Goal: Transaction & Acquisition: Purchase product/service

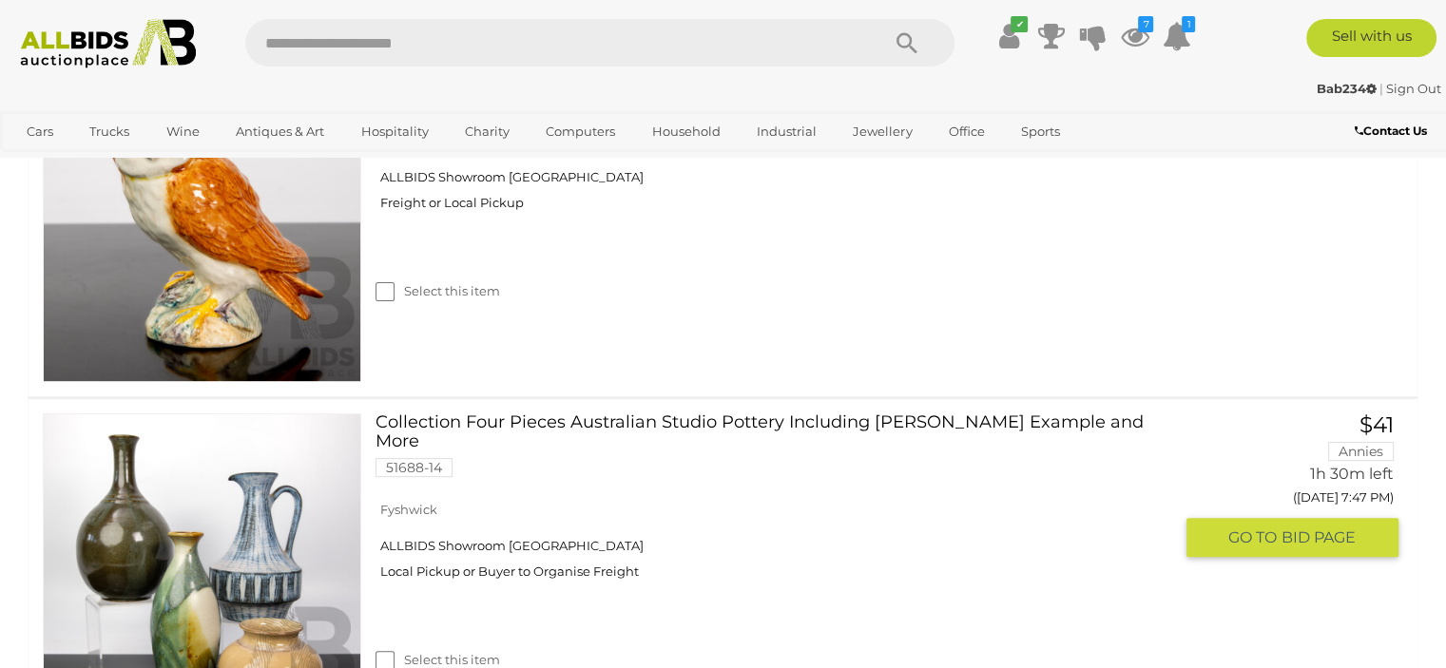
scroll to position [190, 0]
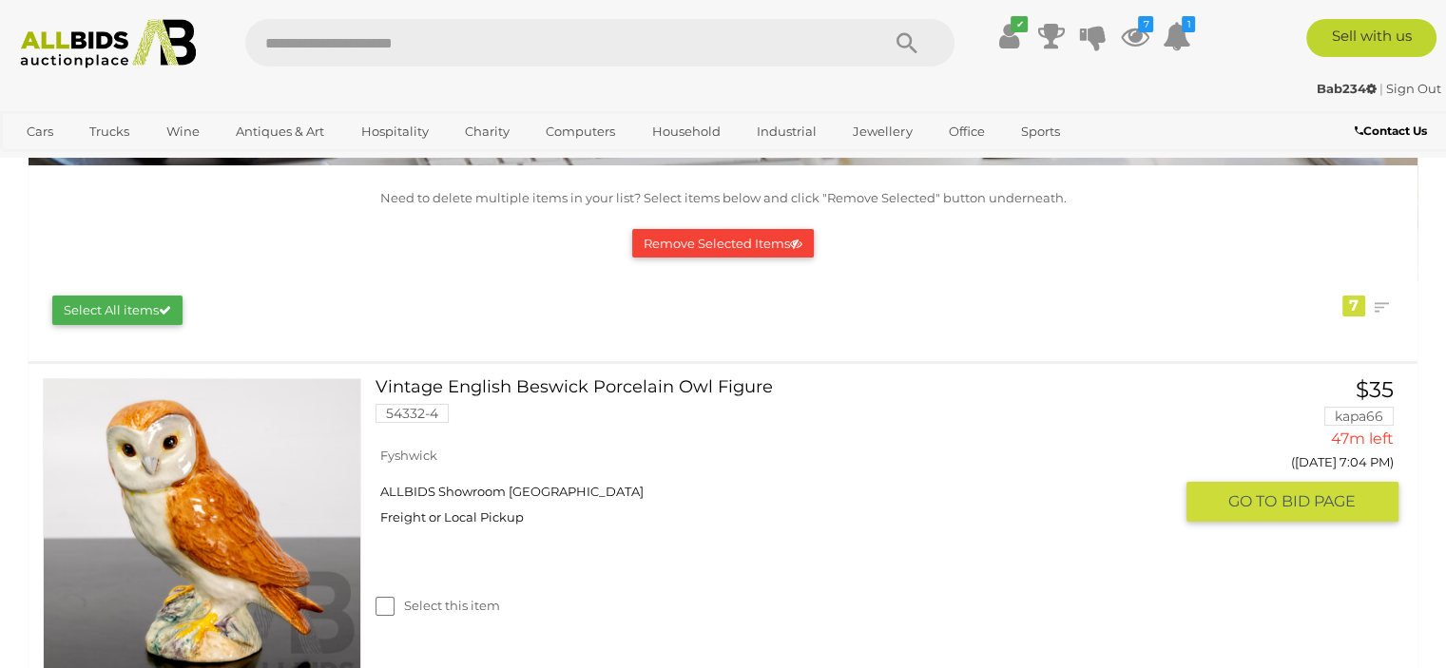
click at [490, 385] on link "Vintage English Beswick Porcelain Owl Figure 54332-4" at bounding box center [781, 407] width 782 height 59
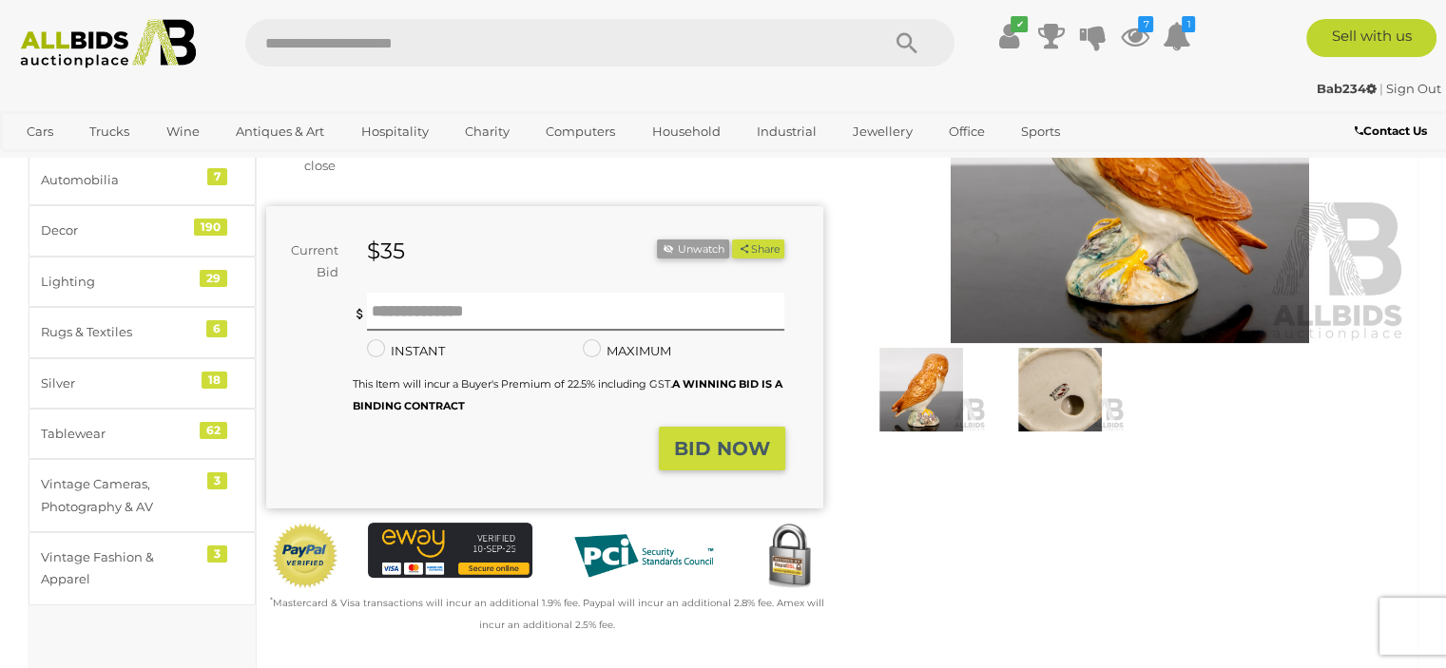
scroll to position [475, 0]
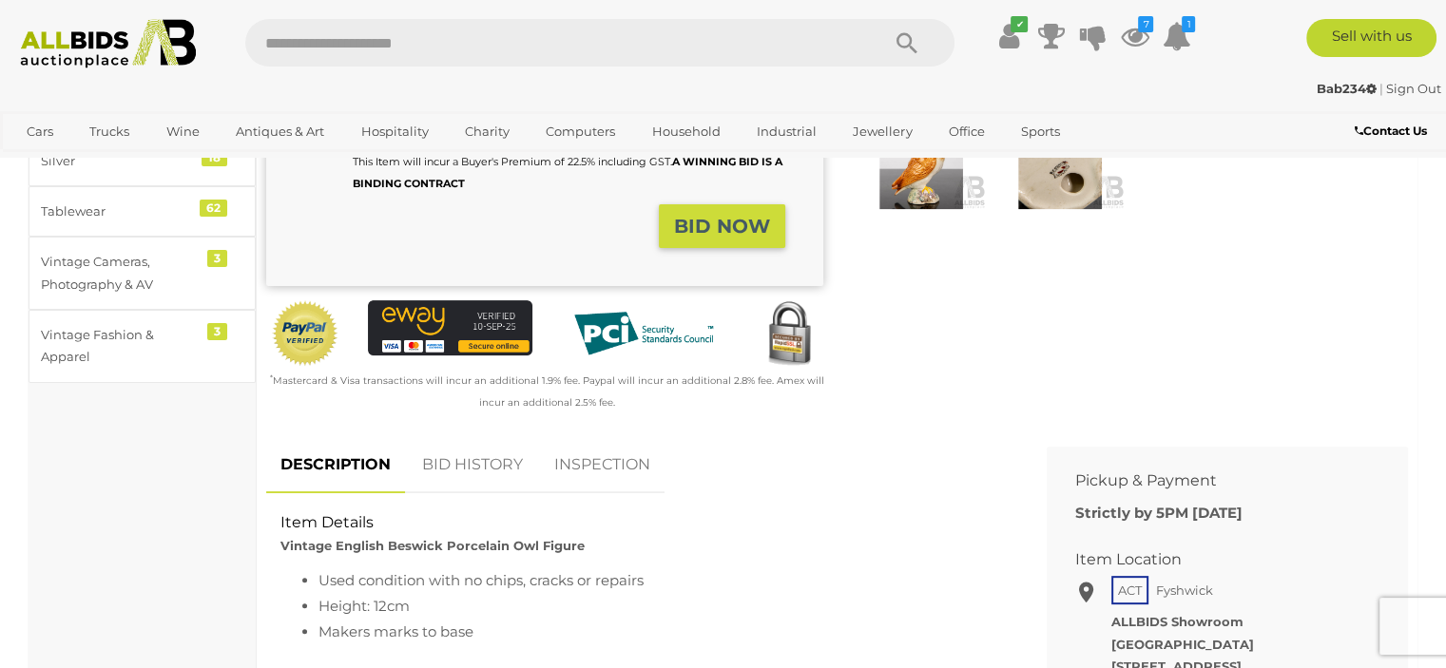
click at [487, 463] on link "BID HISTORY" at bounding box center [472, 465] width 129 height 56
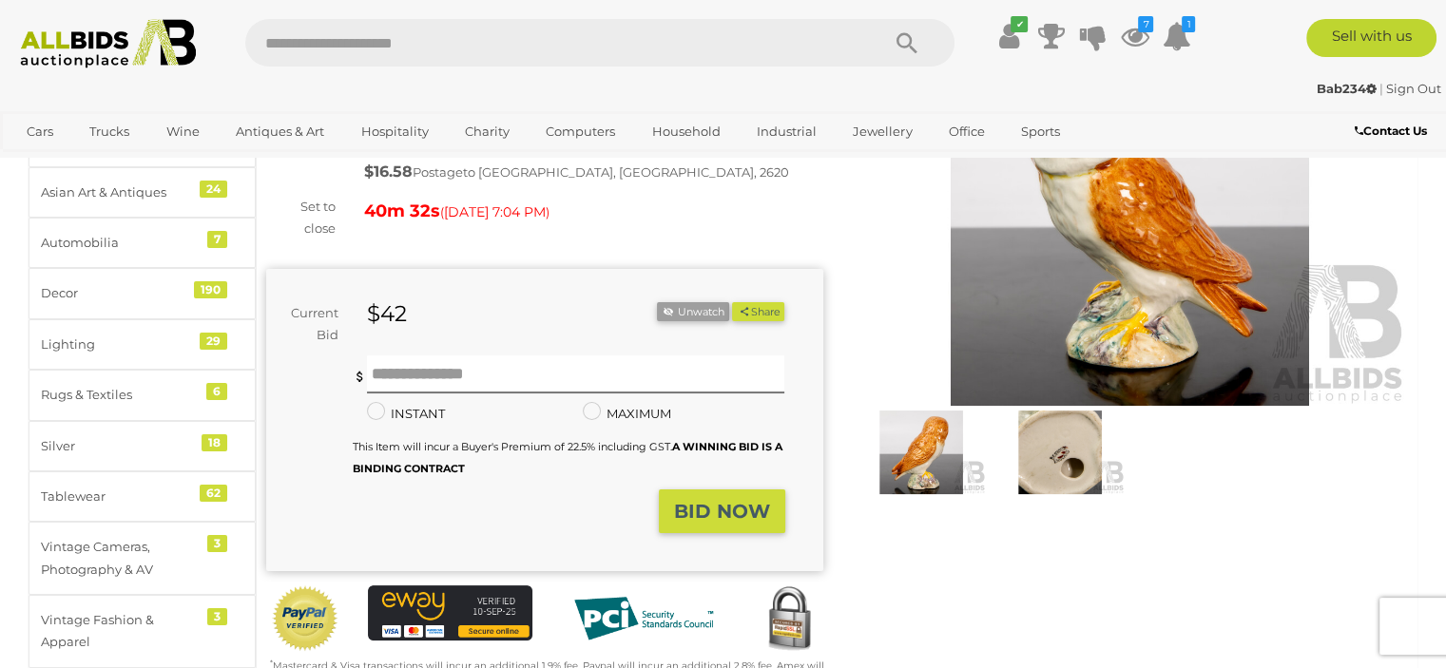
scroll to position [0, 0]
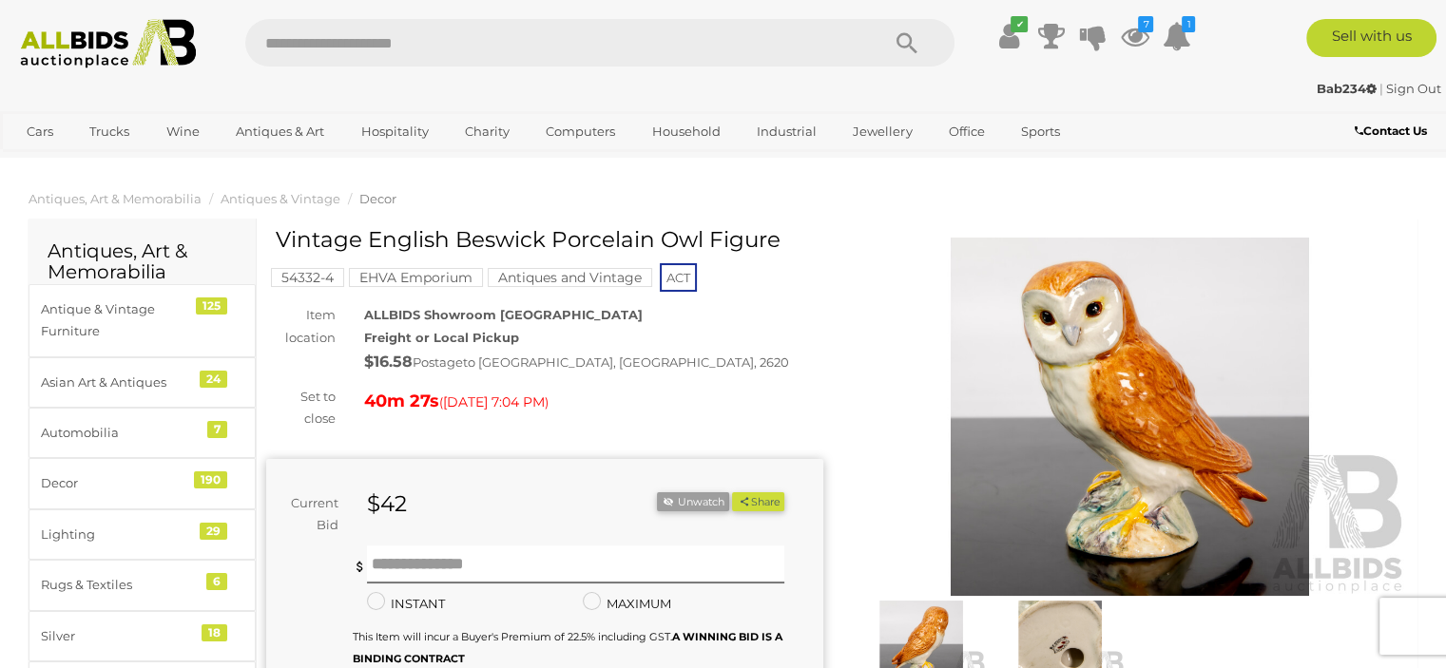
drag, startPoint x: 455, startPoint y: 240, endPoint x: 774, endPoint y: 241, distance: 318.5
click at [774, 241] on h1 "Vintage English Beswick Porcelain Owl Figure" at bounding box center [547, 240] width 543 height 24
copy h1 "Beswick Porcelain Owl Figure"
click at [403, 550] on input "text" at bounding box center [576, 565] width 418 height 38
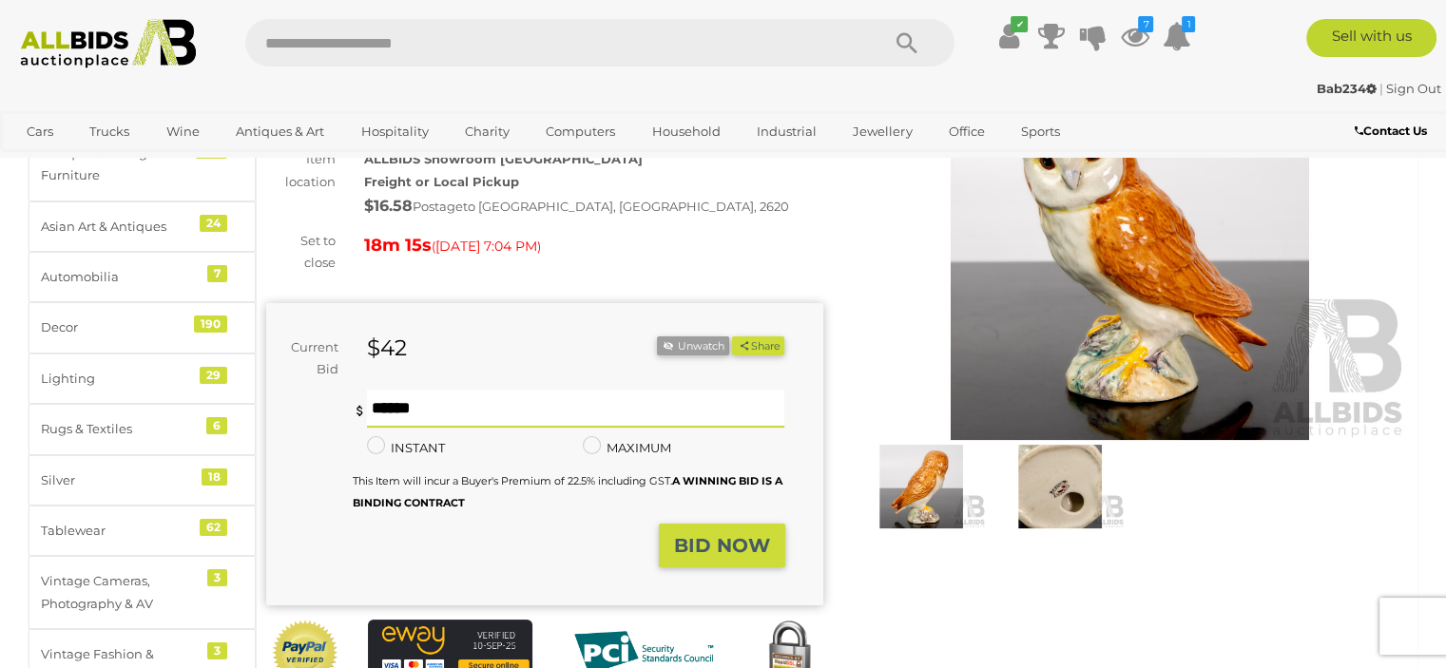
scroll to position [190, 0]
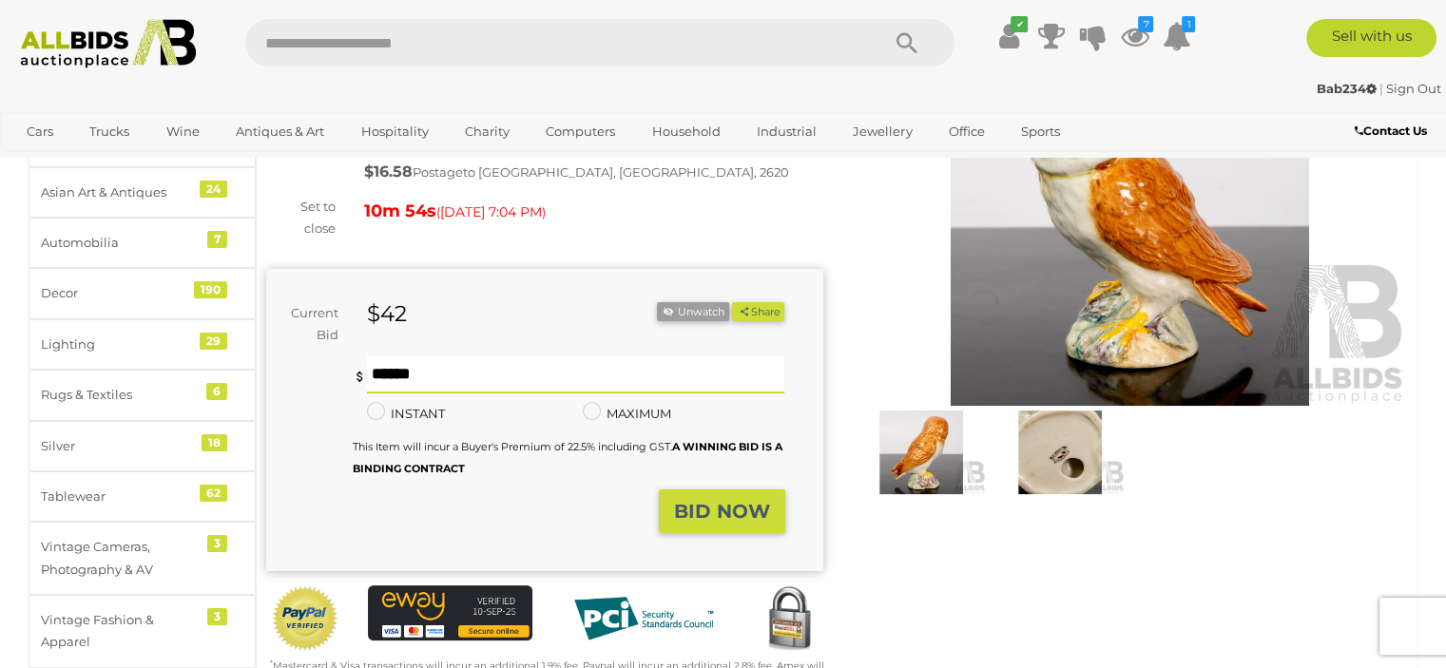
type input "***"
click at [708, 505] on strong "BID NOW" at bounding box center [722, 511] width 96 height 23
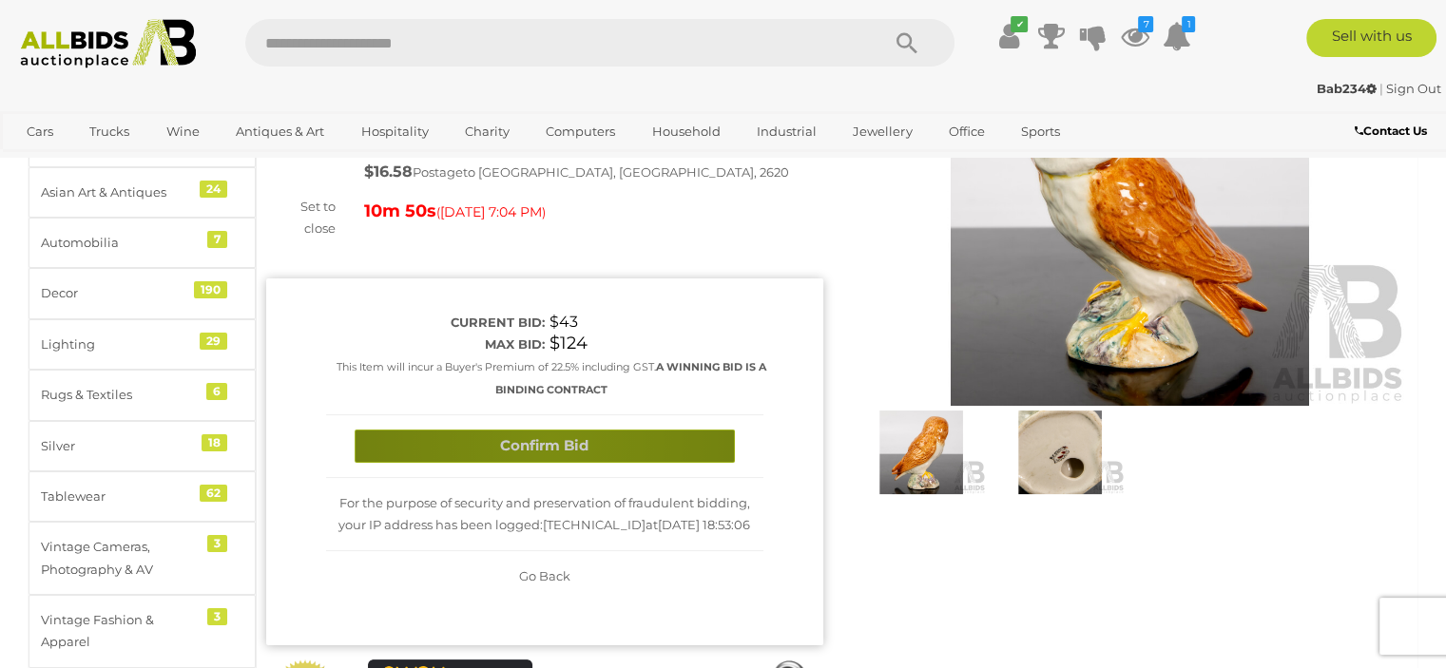
click at [550, 442] on button "Confirm Bid" at bounding box center [545, 446] width 380 height 33
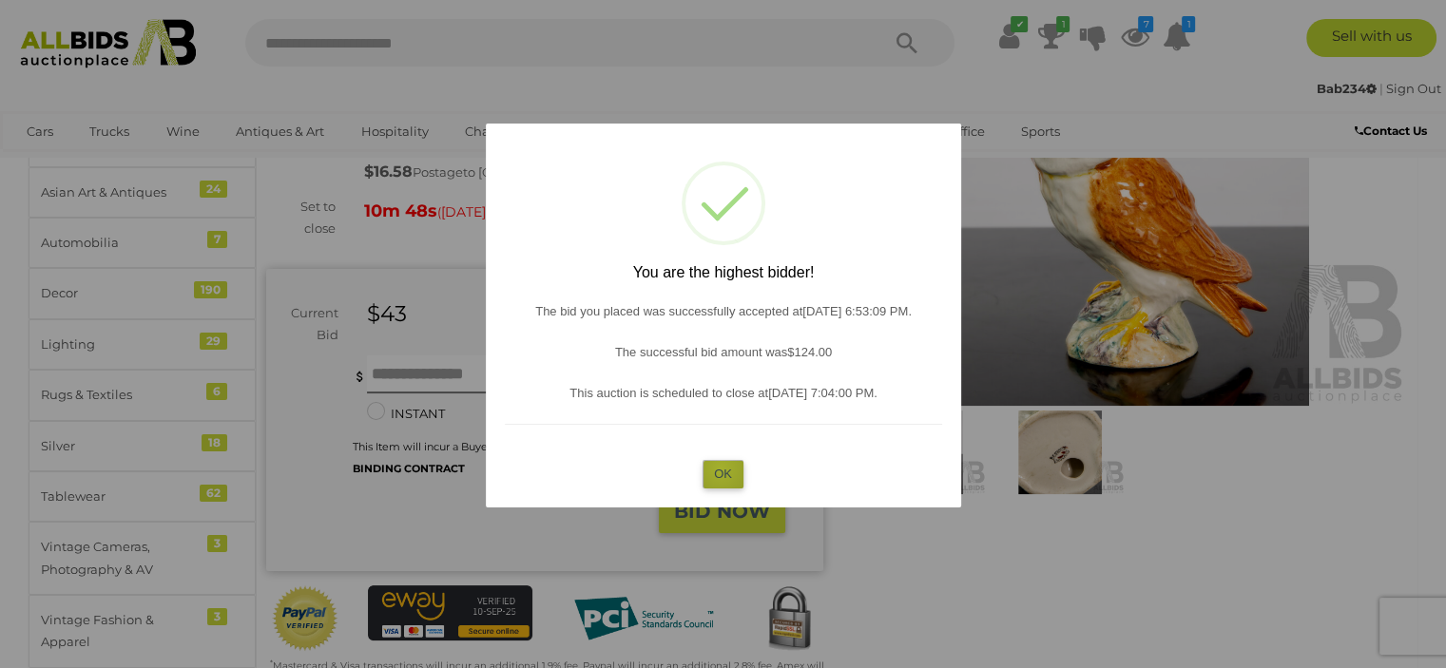
click at [721, 469] on button "OK" at bounding box center [723, 474] width 41 height 28
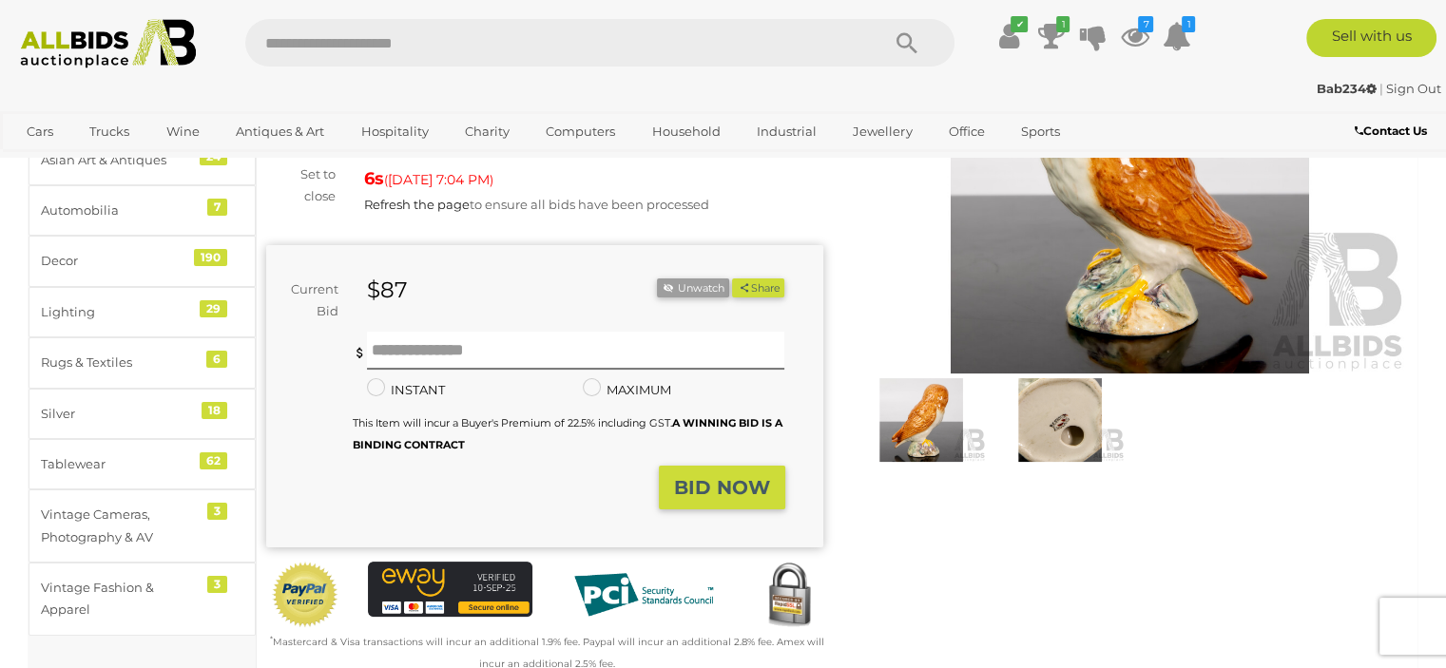
scroll to position [95, 0]
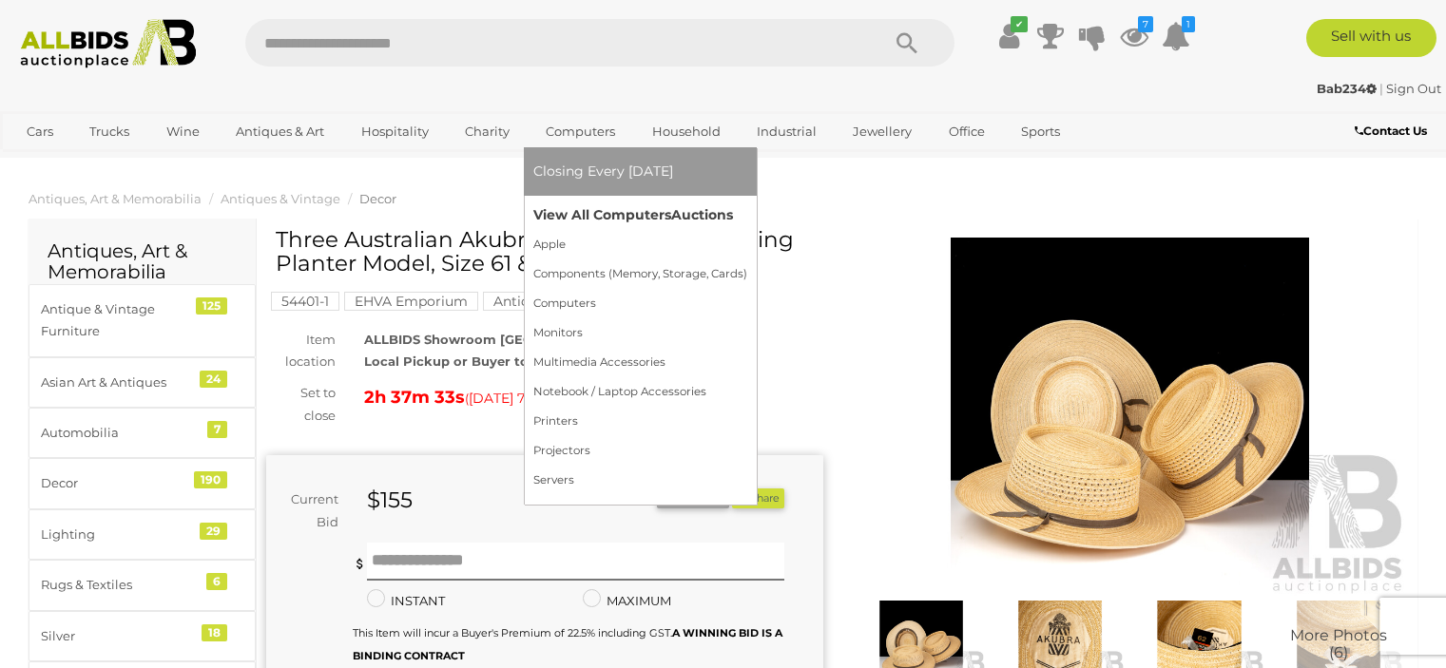
scroll to position [190, 0]
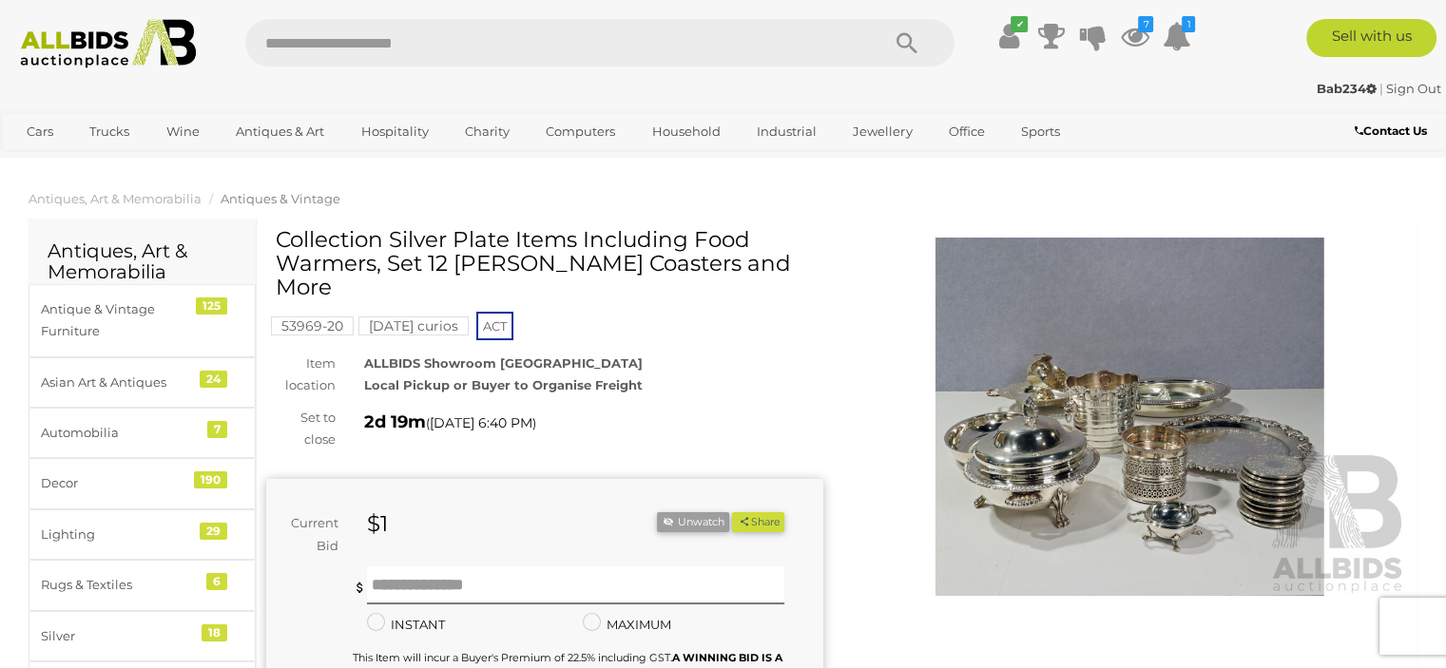
click at [1103, 398] on img at bounding box center [1130, 417] width 557 height 358
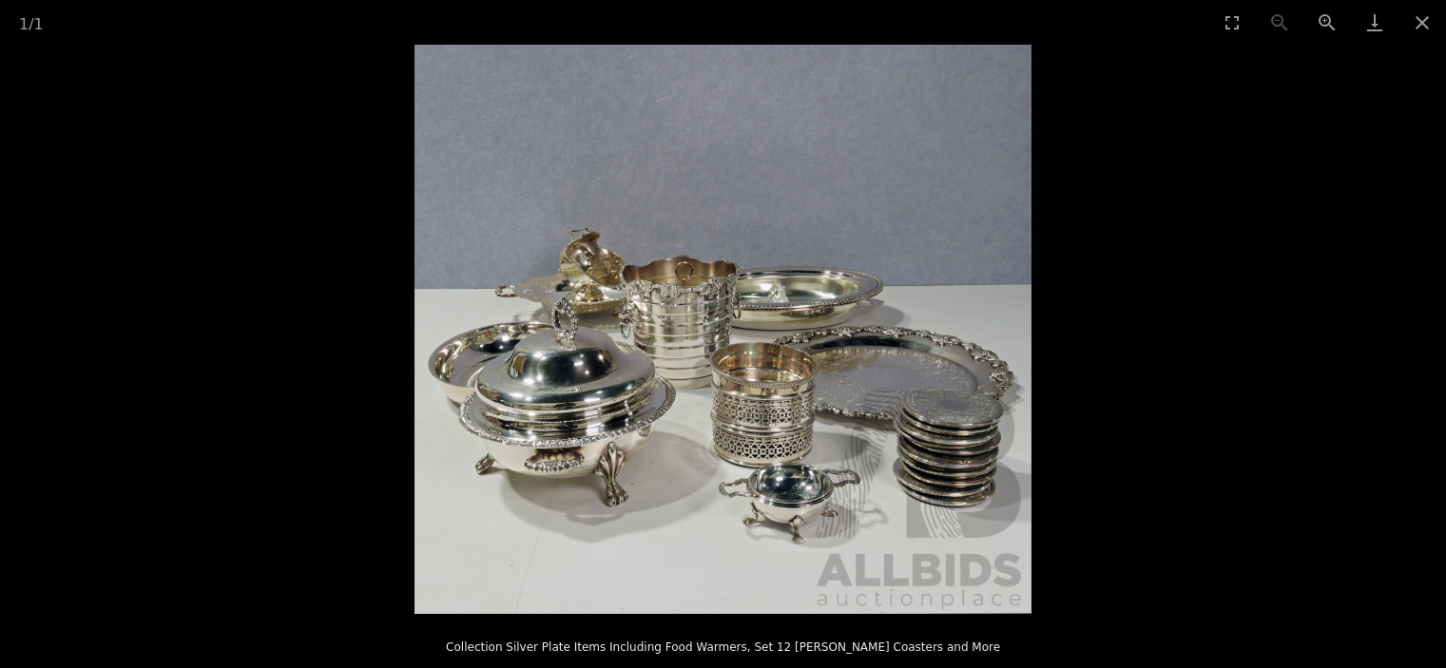
click at [1140, 365] on picture at bounding box center [723, 329] width 1446 height 569
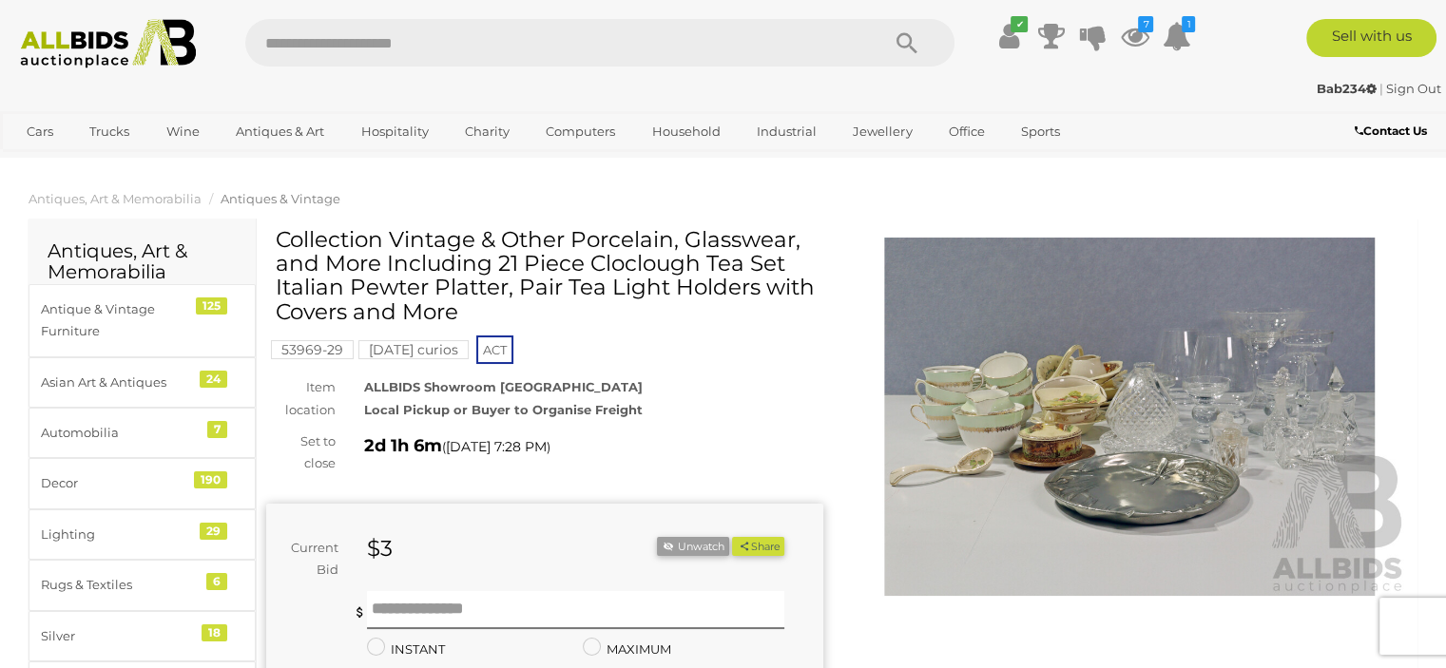
click at [1133, 473] on img at bounding box center [1130, 417] width 557 height 358
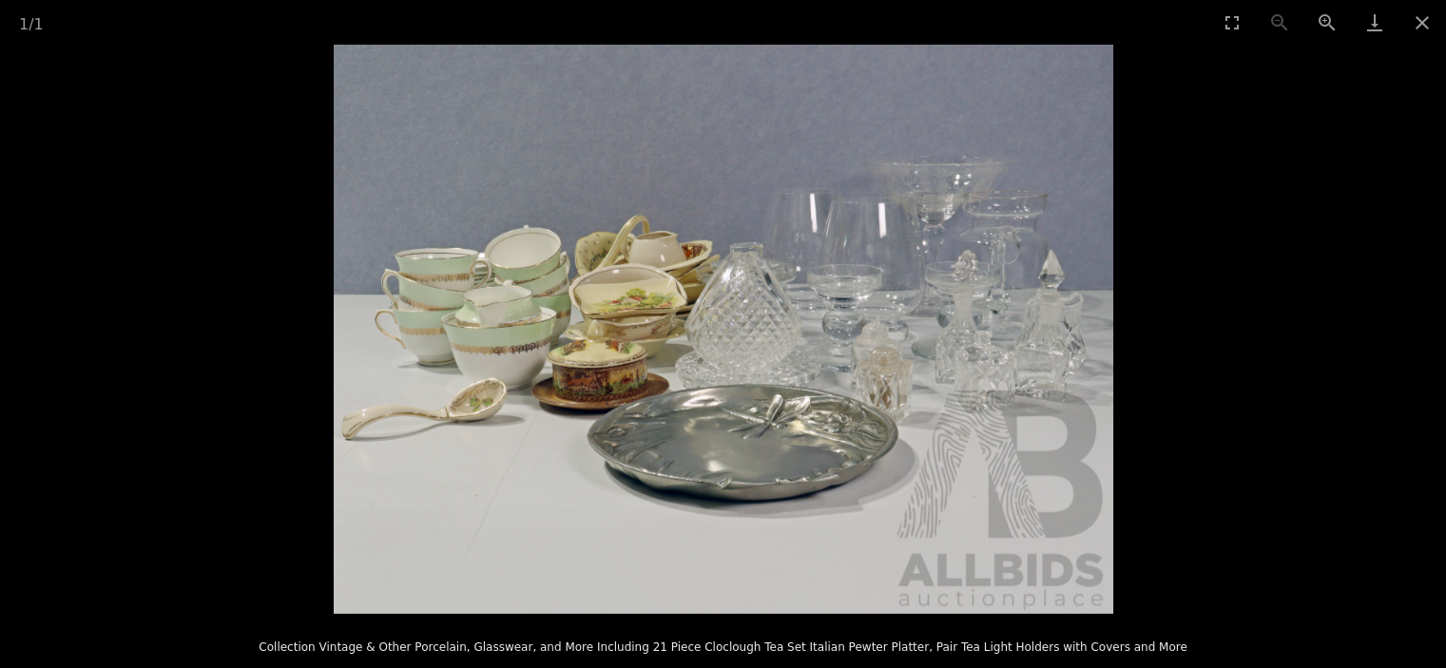
scroll to position [190, 0]
click at [1420, 22] on button "Close gallery" at bounding box center [1423, 22] width 48 height 45
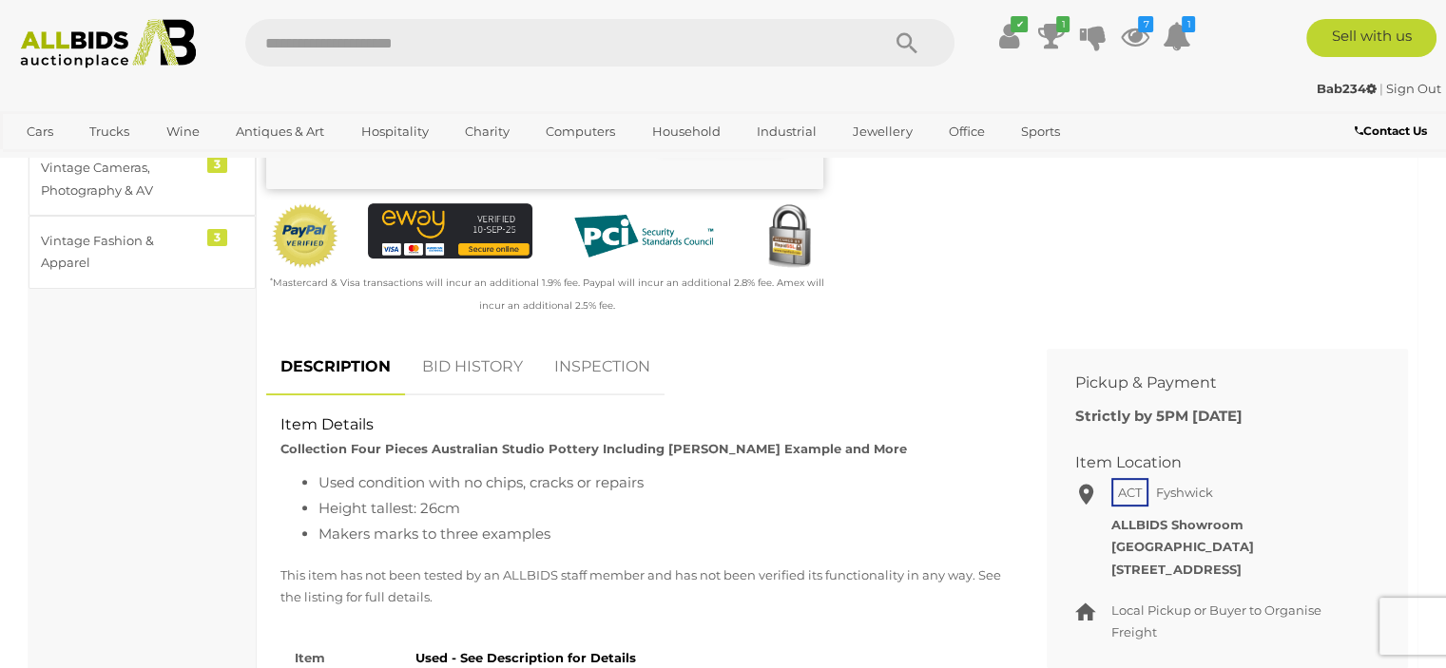
scroll to position [570, 0]
click at [485, 364] on link "BID HISTORY" at bounding box center [472, 366] width 129 height 56
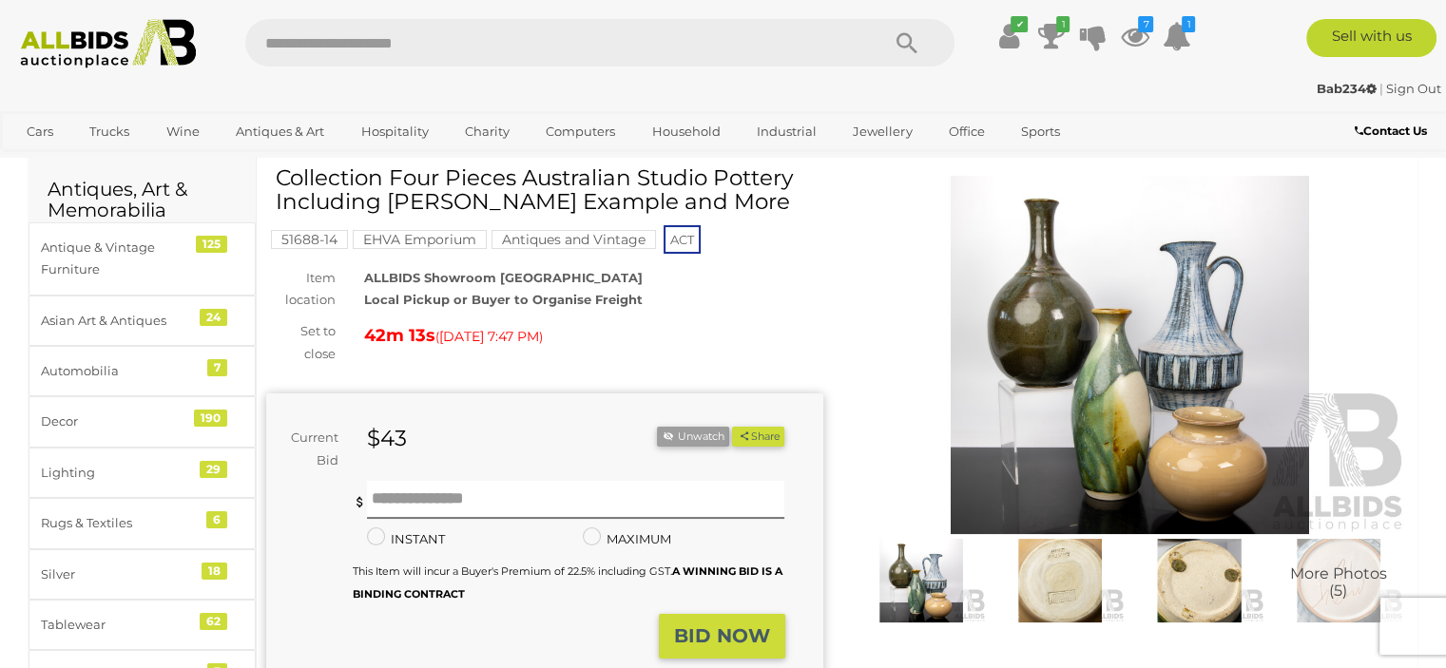
scroll to position [95, 0]
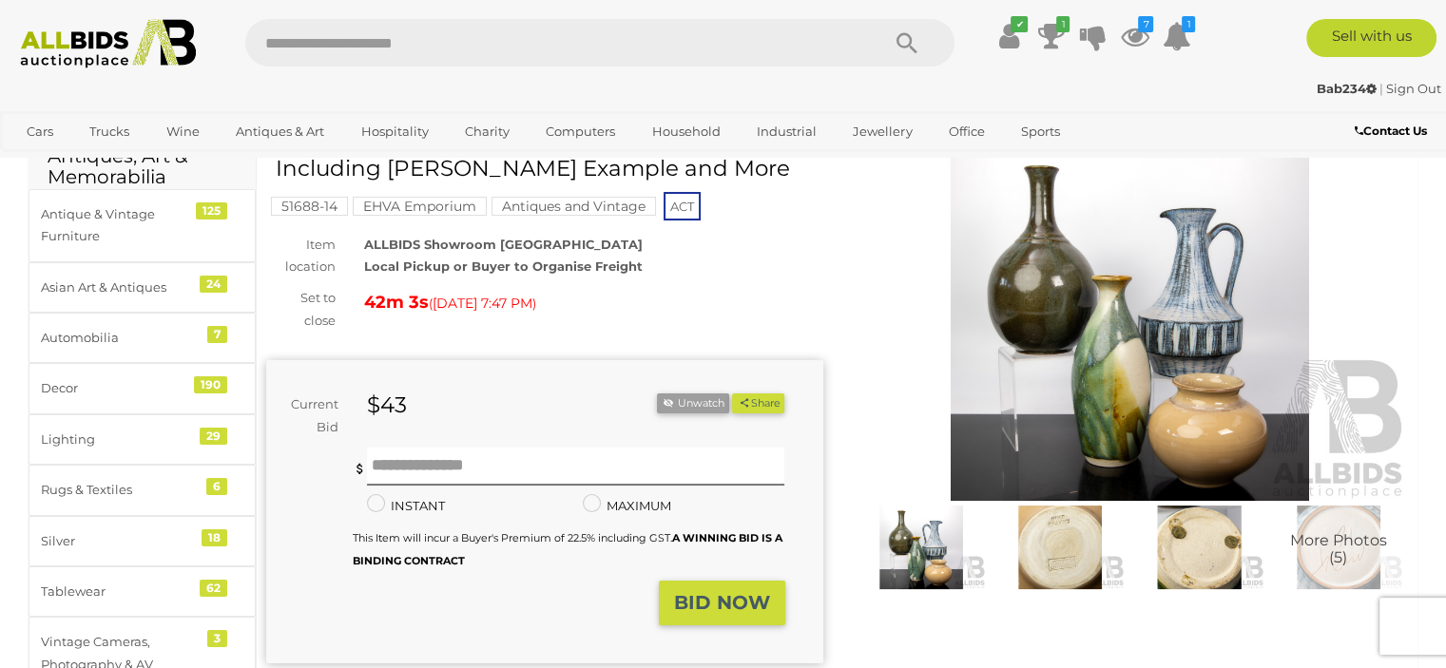
click at [1156, 282] on img at bounding box center [1130, 322] width 557 height 358
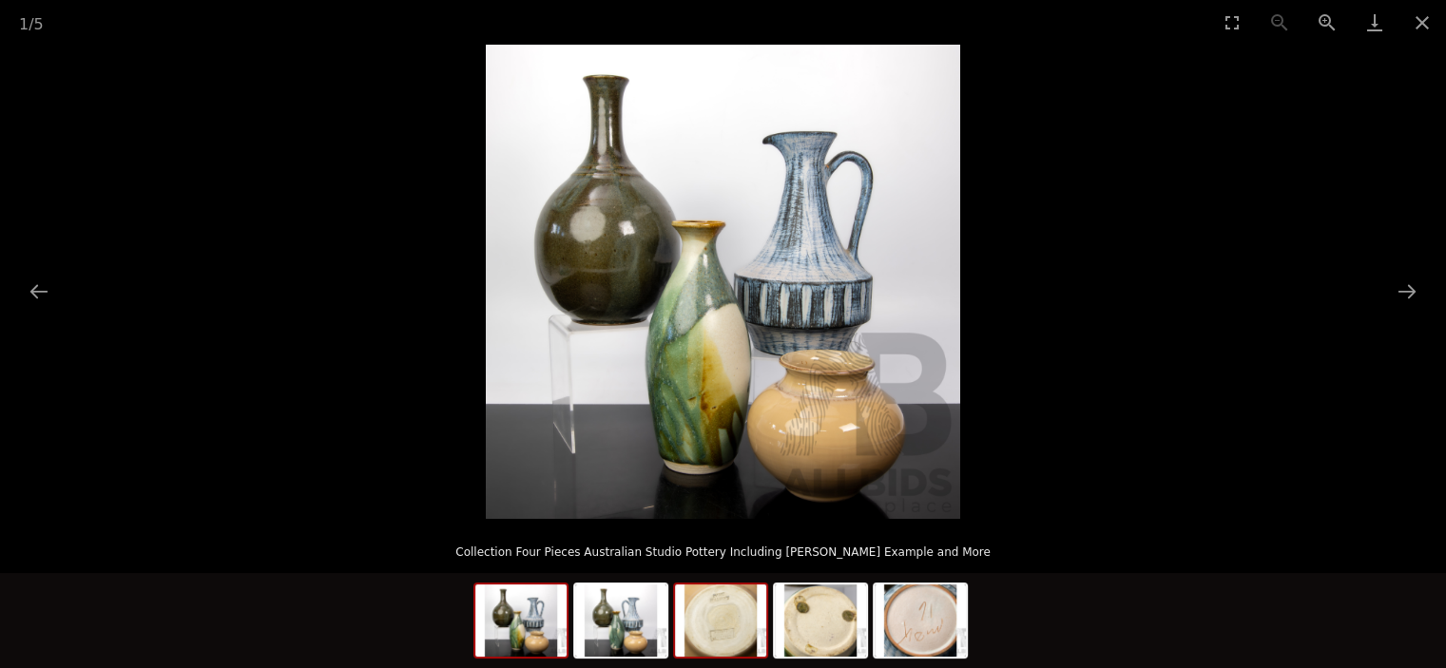
click at [719, 642] on img at bounding box center [720, 621] width 91 height 72
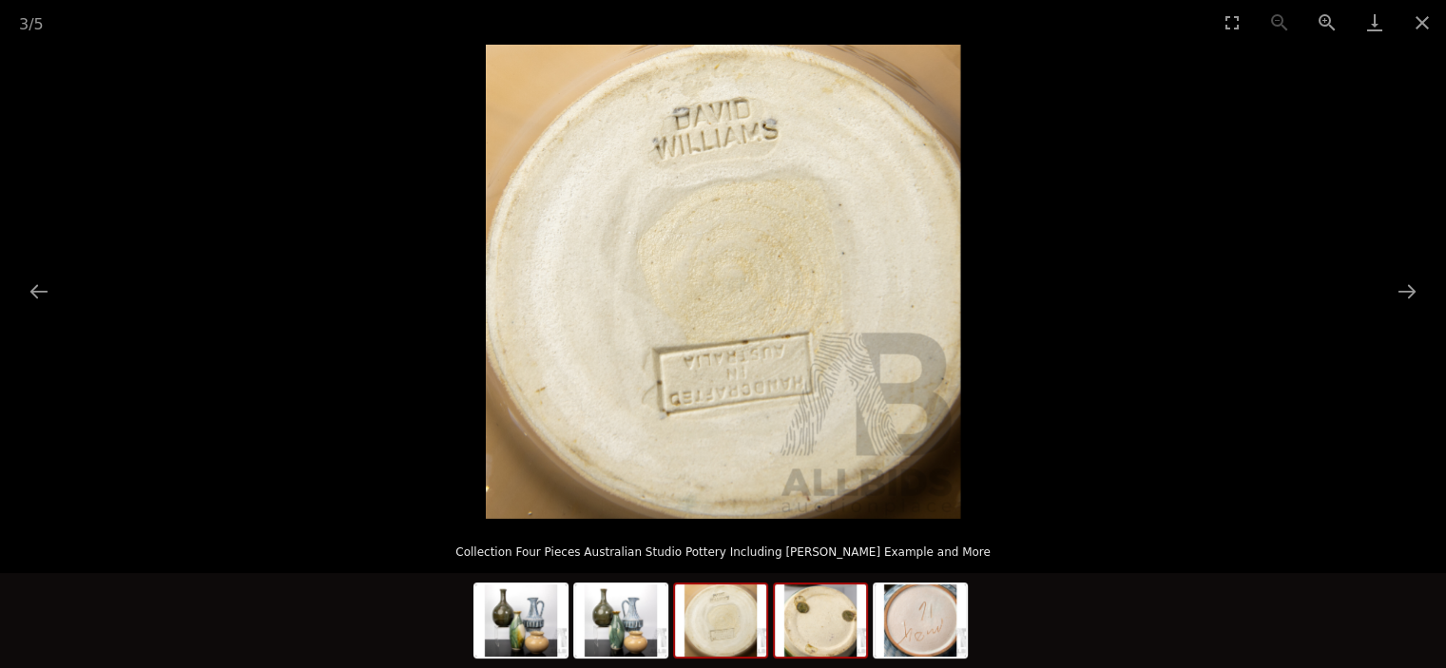
click at [823, 629] on img at bounding box center [820, 621] width 91 height 72
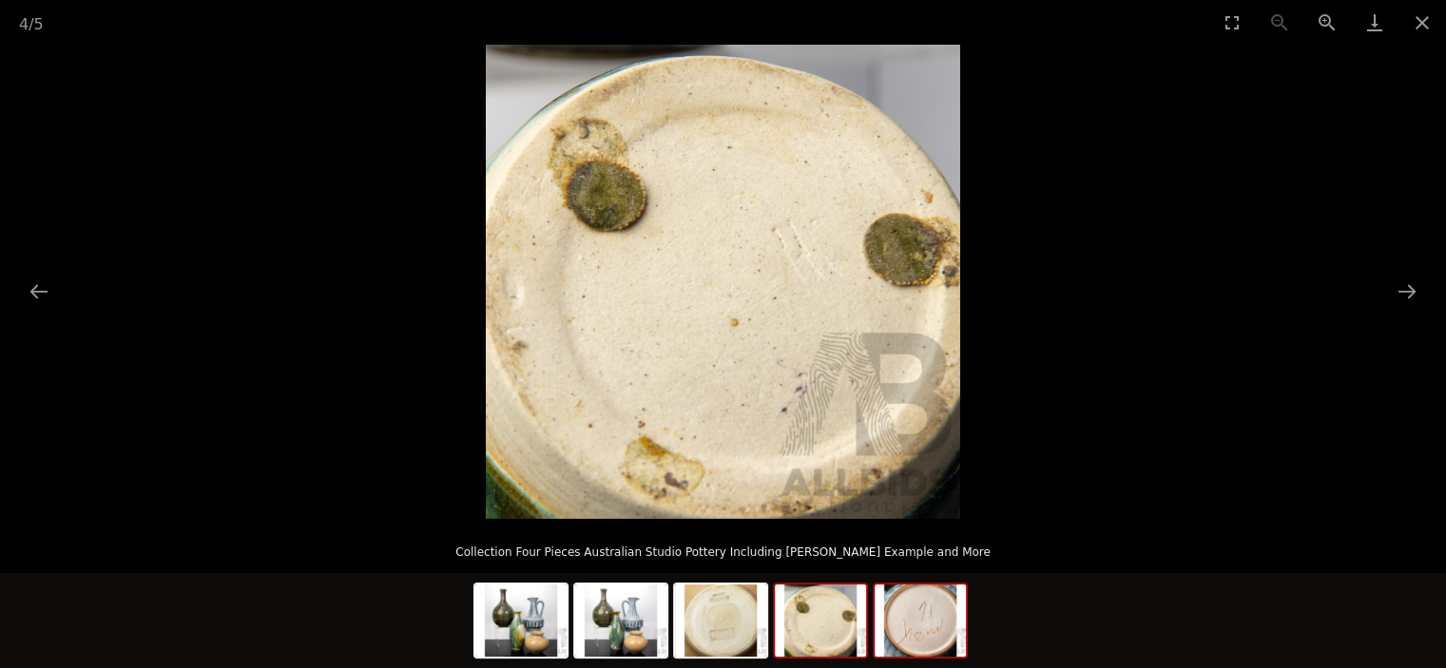
click at [920, 623] on img at bounding box center [920, 621] width 91 height 72
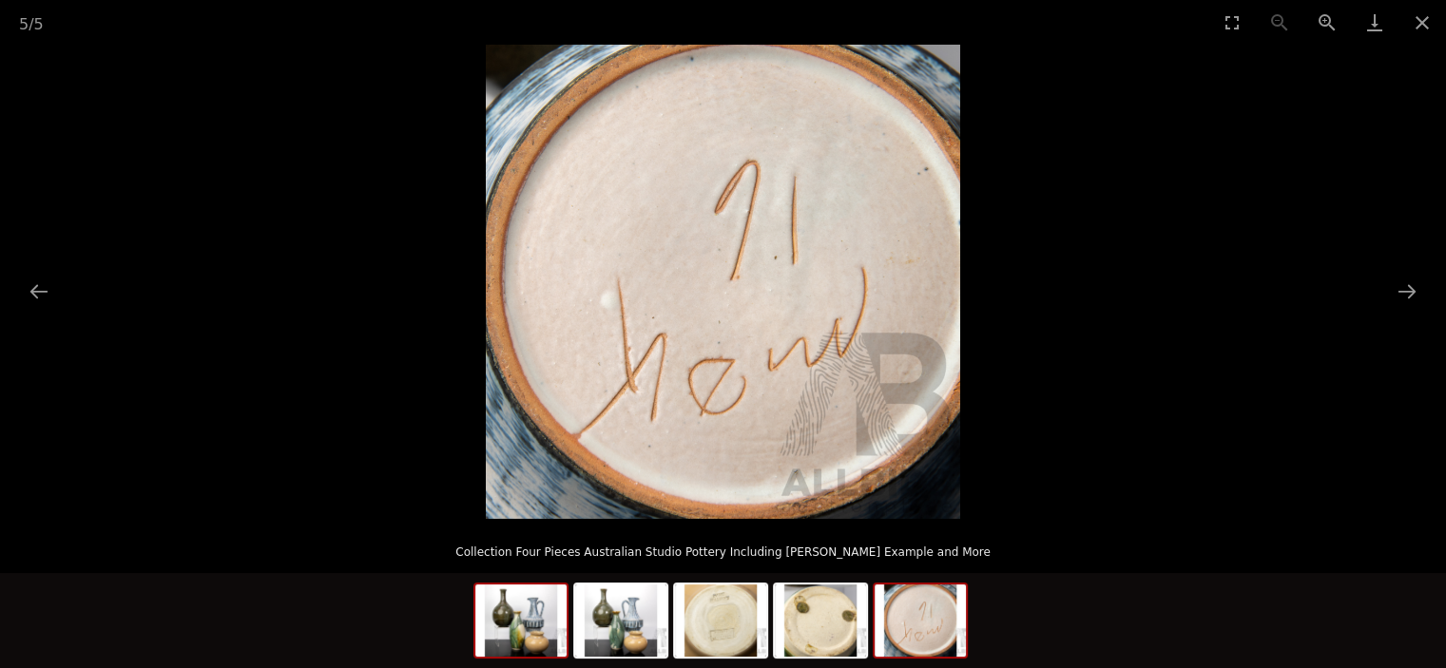
click at [525, 627] on img at bounding box center [520, 621] width 91 height 72
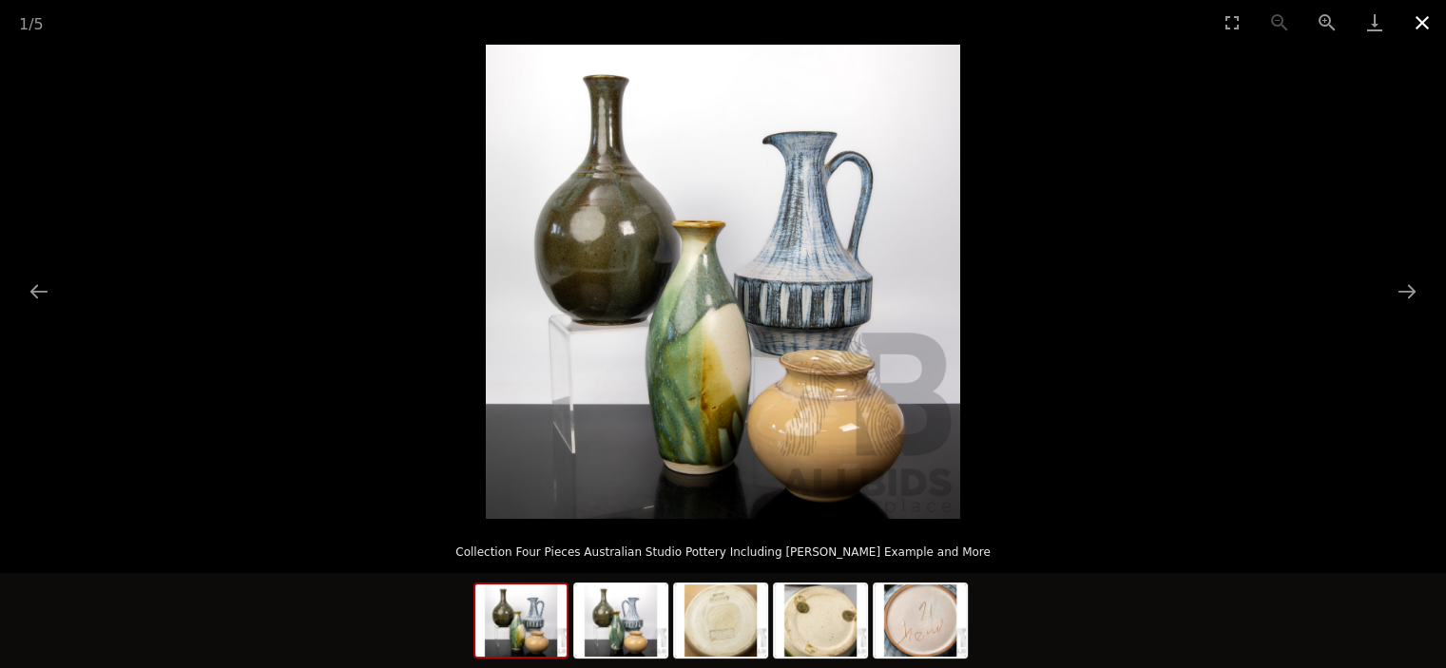
click at [1426, 21] on button "Close gallery" at bounding box center [1423, 22] width 48 height 45
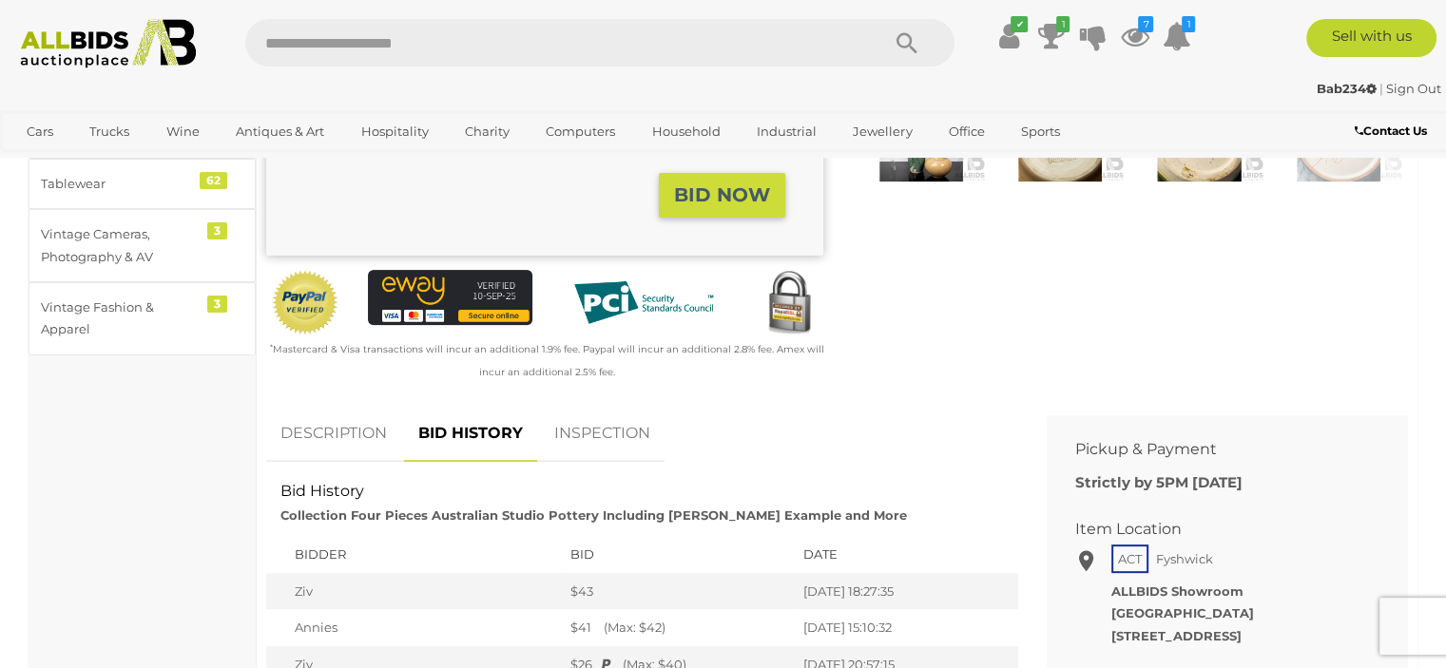
scroll to position [285, 0]
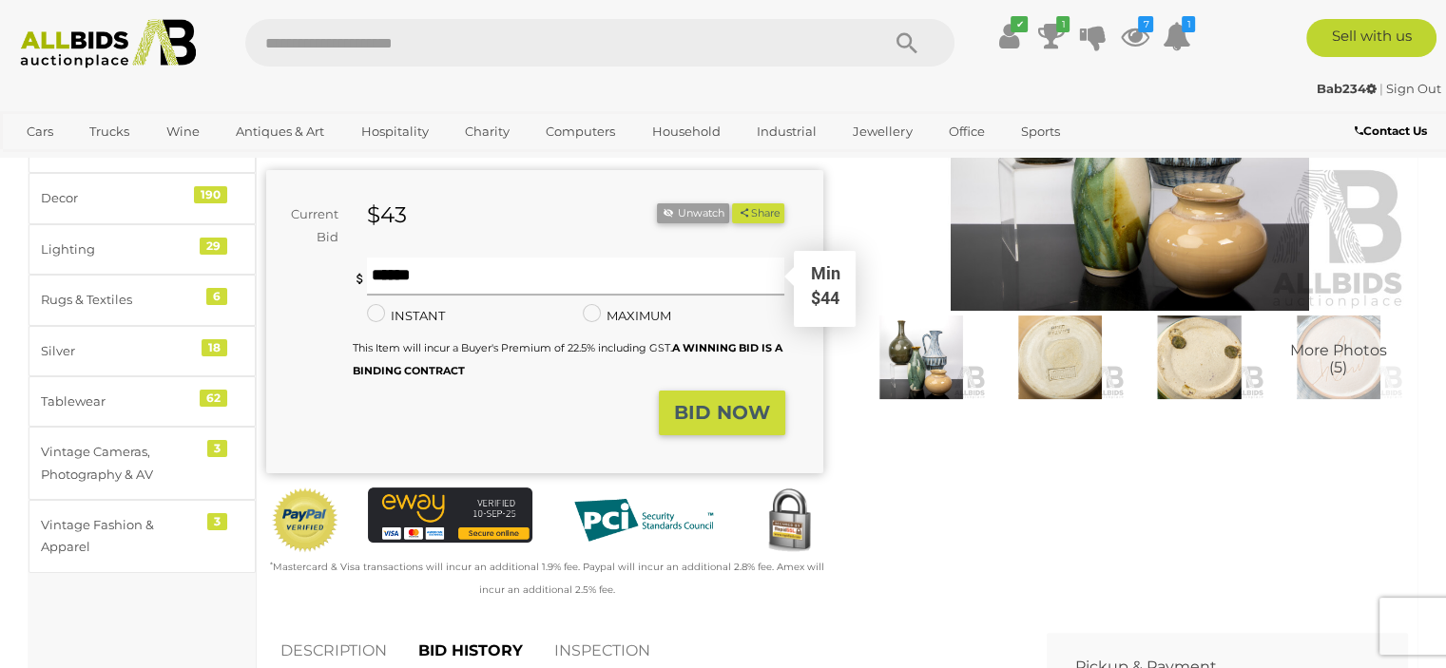
click at [378, 276] on input "text" at bounding box center [576, 277] width 418 height 38
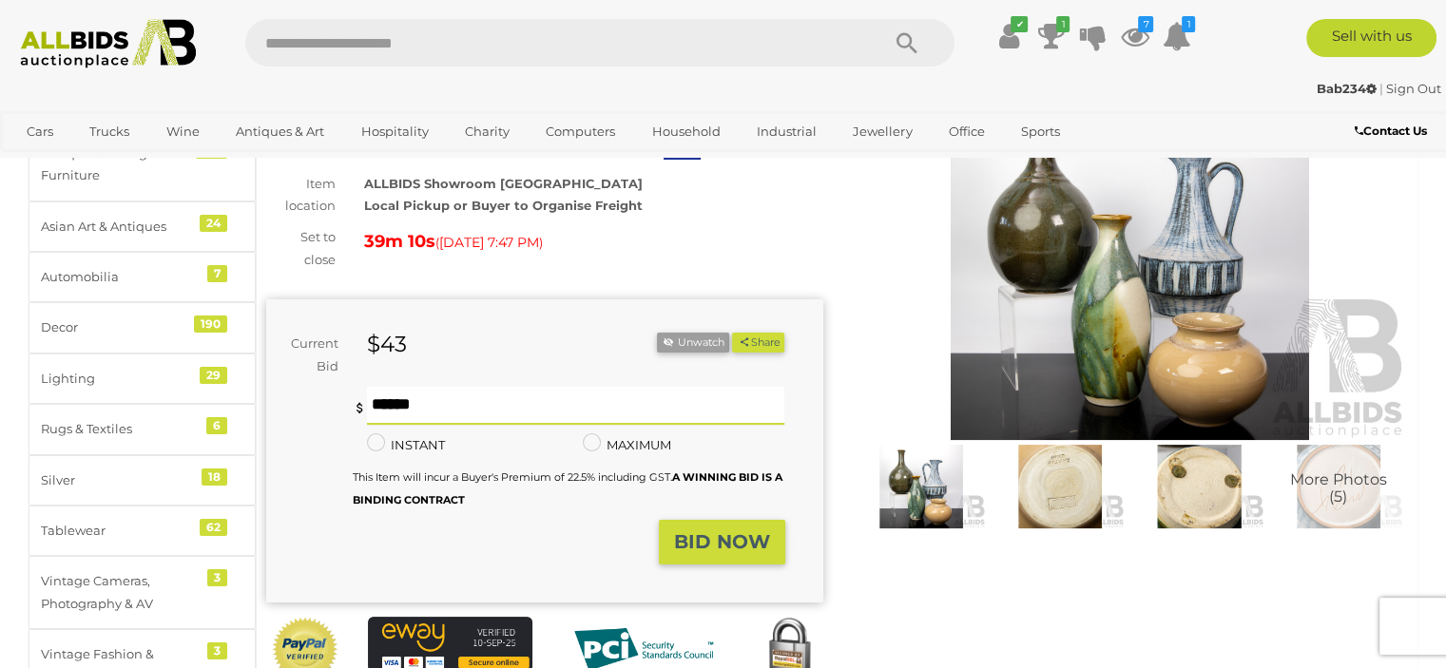
scroll to position [190, 0]
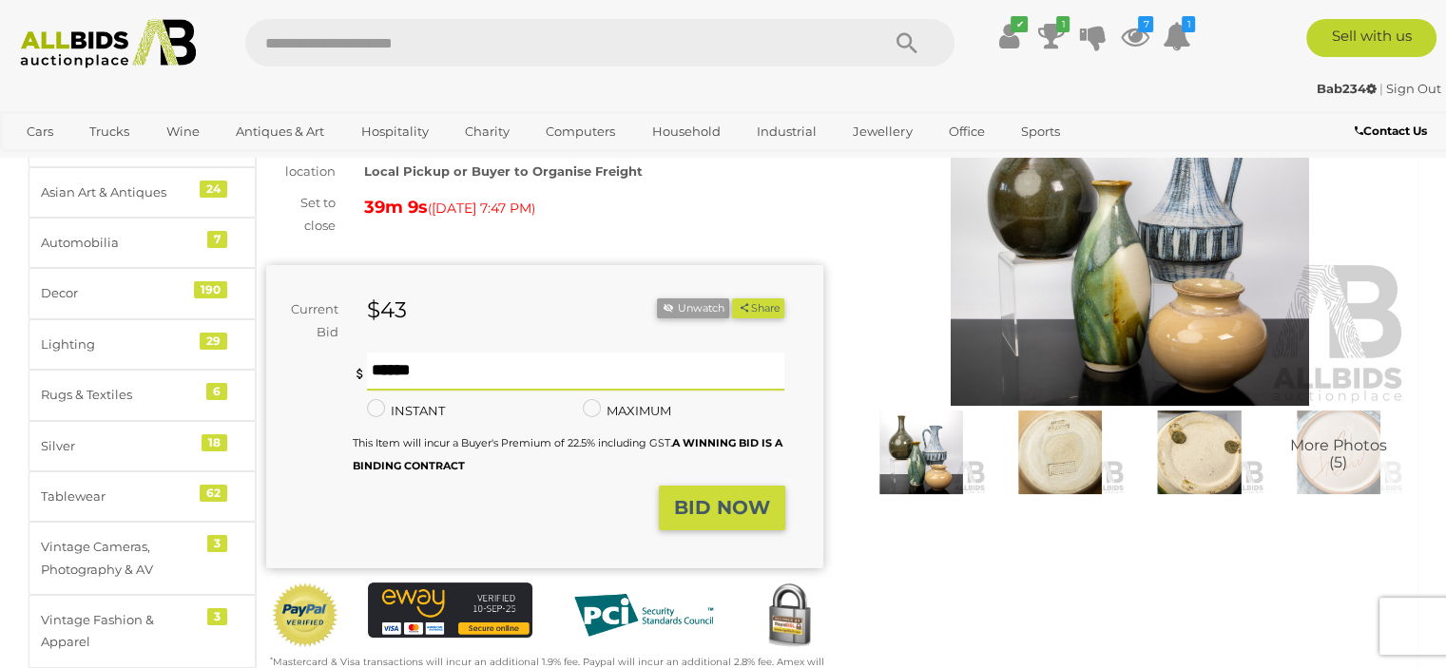
type input "**"
click at [703, 502] on strong "BID NOW" at bounding box center [722, 507] width 96 height 23
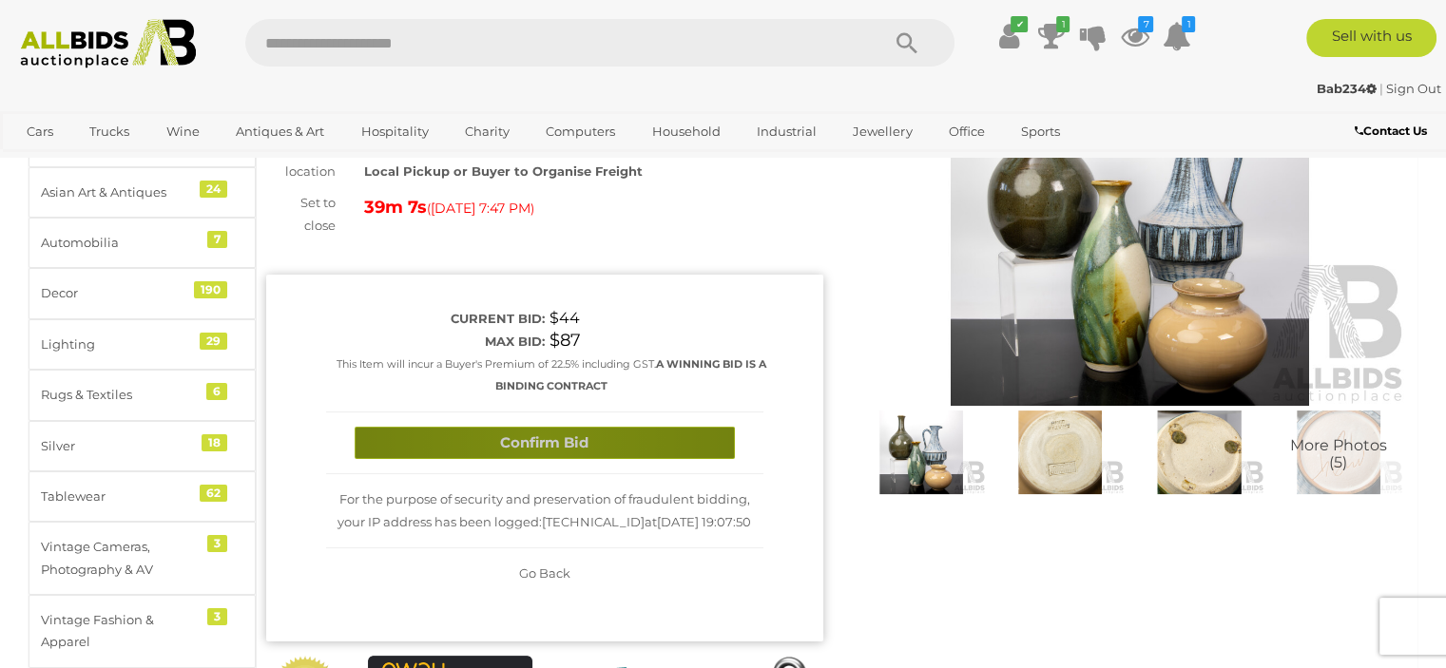
click at [543, 442] on button "Confirm Bid" at bounding box center [545, 443] width 380 height 33
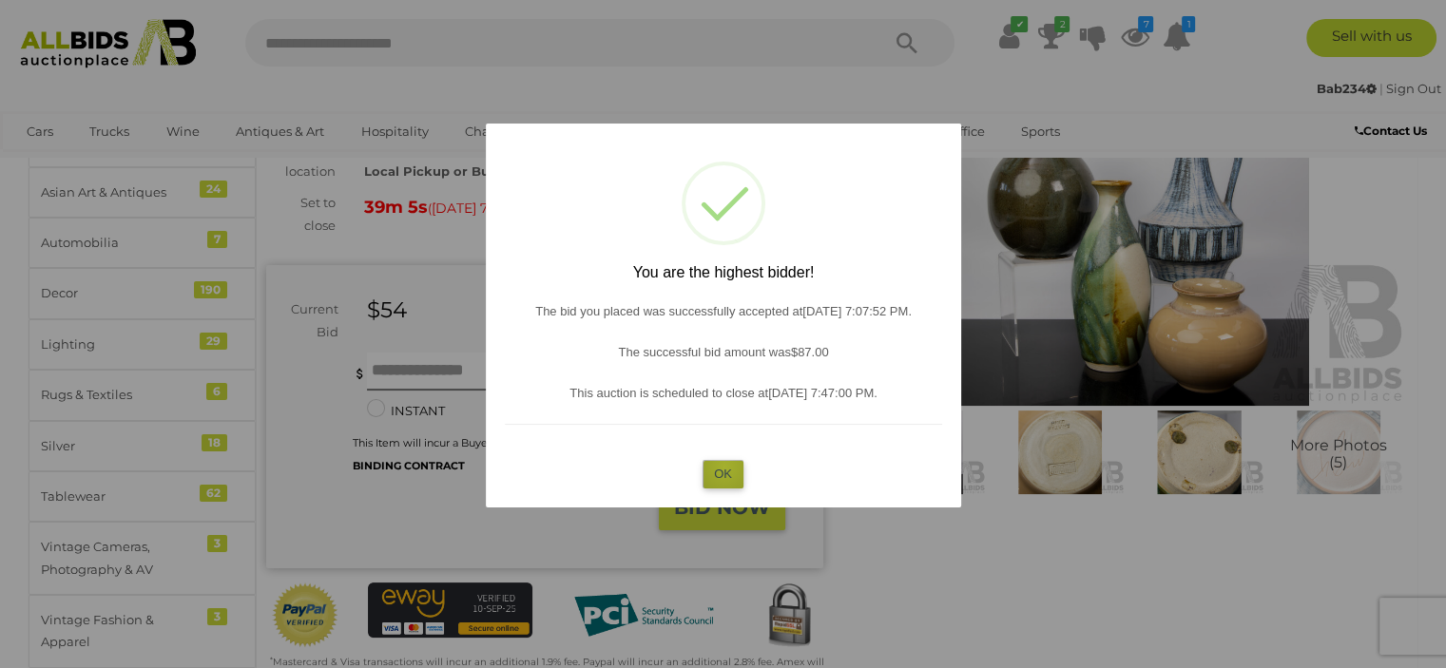
click at [724, 467] on button "OK" at bounding box center [723, 474] width 41 height 28
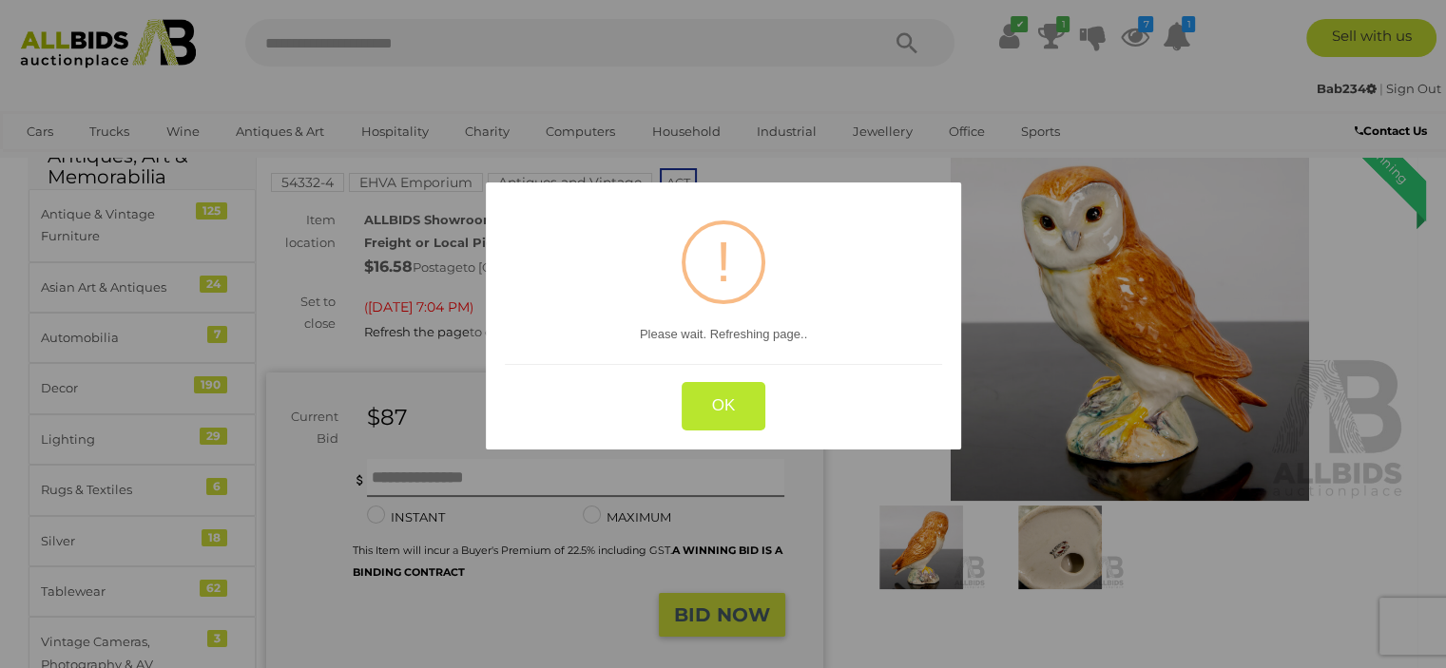
scroll to position [95, 0]
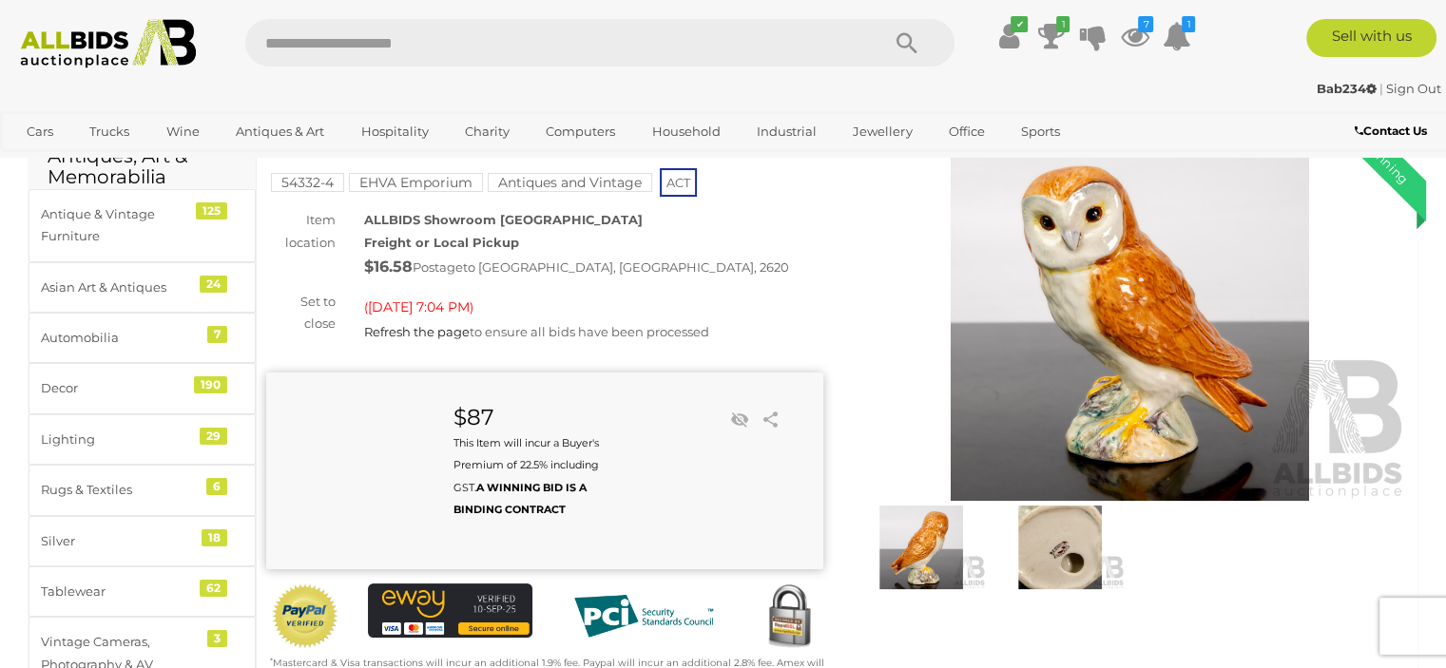
scroll to position [95, 0]
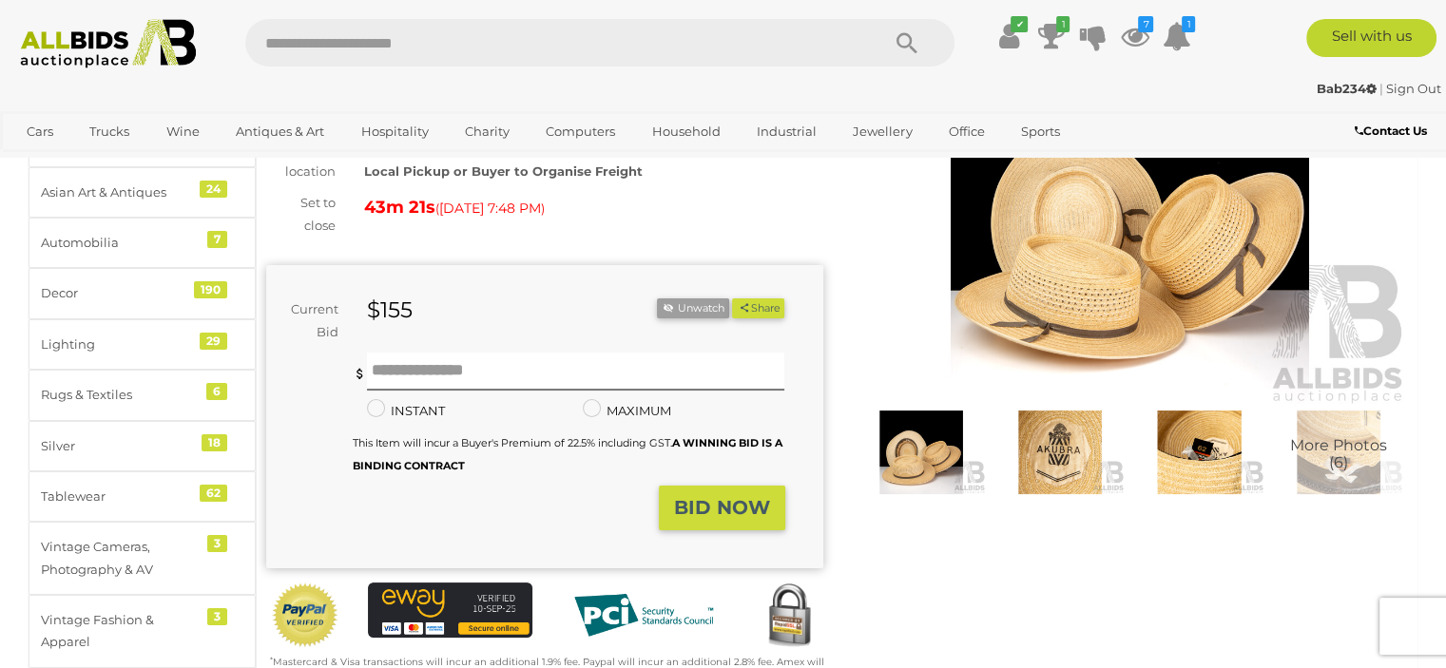
scroll to position [190, 0]
